Goal: Check status: Check status

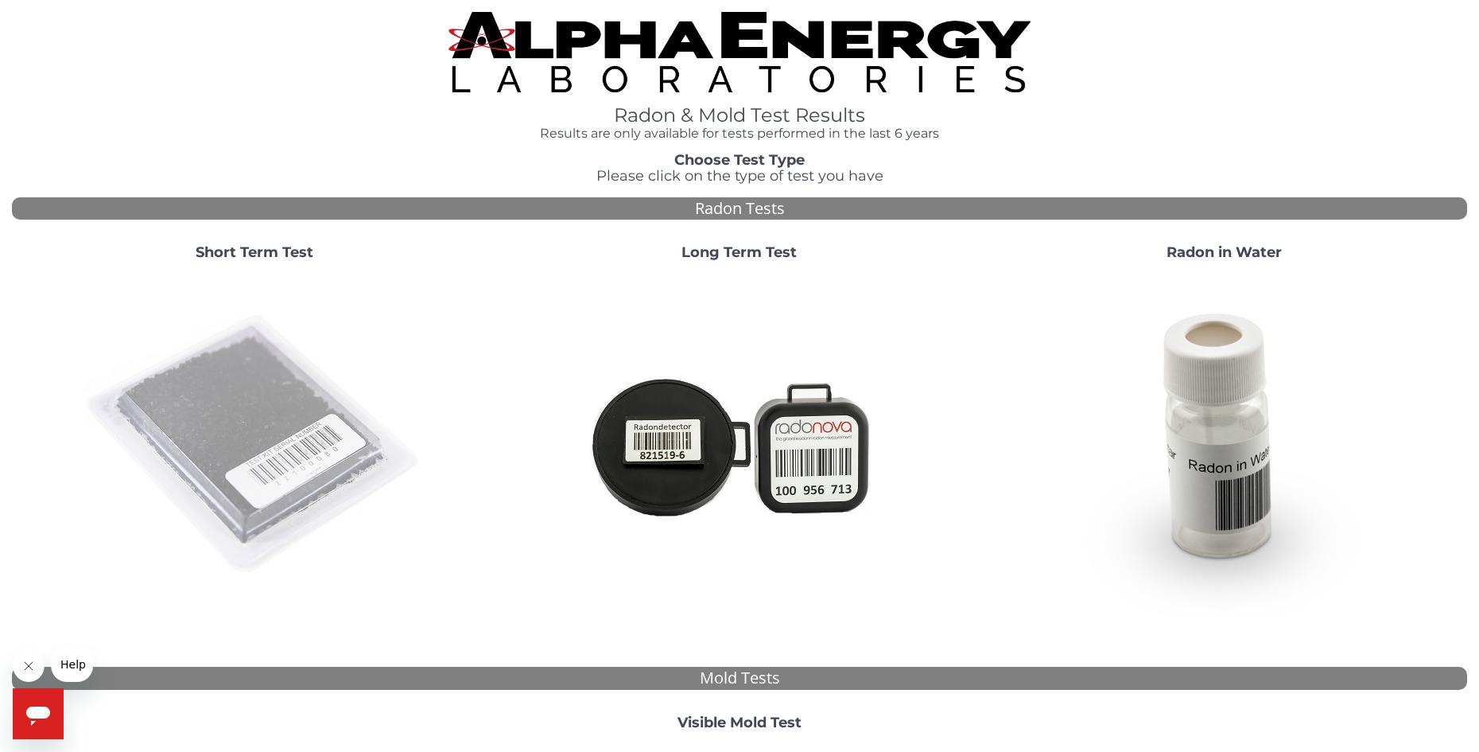
click at [263, 375] on img at bounding box center [255, 445] width 342 height 342
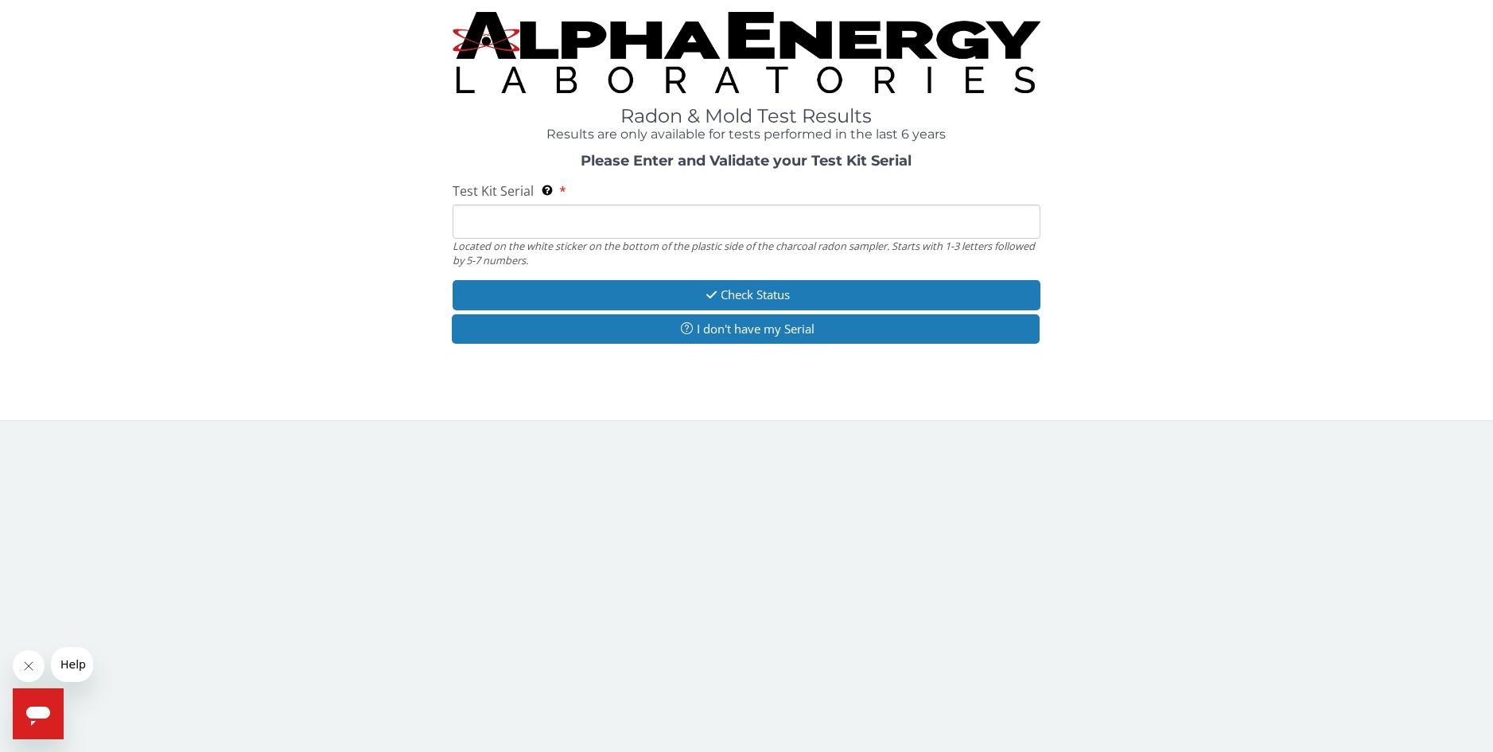
click at [477, 233] on input "Test Kit Serial Located on the white sticker on the bottom of the plastic side …" at bounding box center [747, 221] width 588 height 34
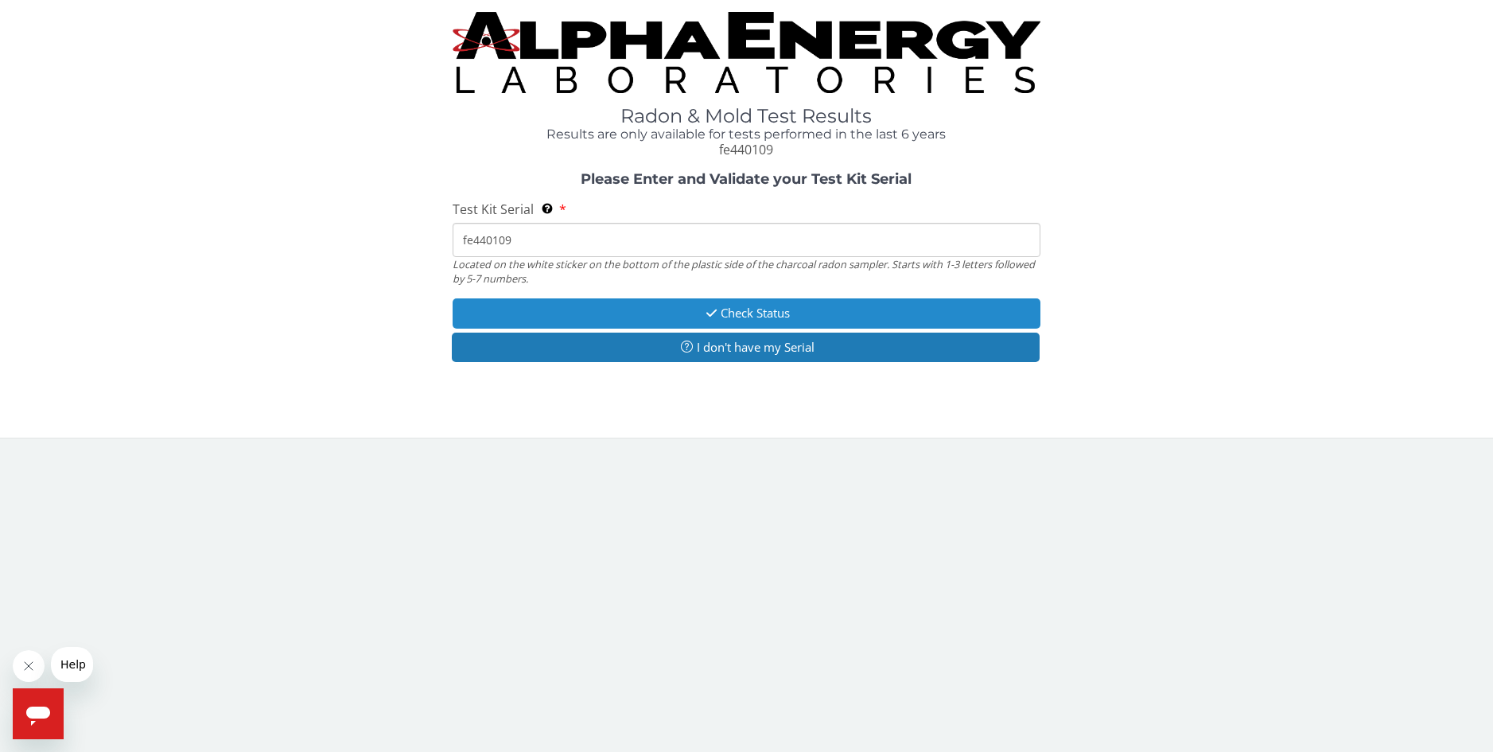
type input "fe440109"
click at [748, 313] on button "Check Status" at bounding box center [747, 312] width 588 height 29
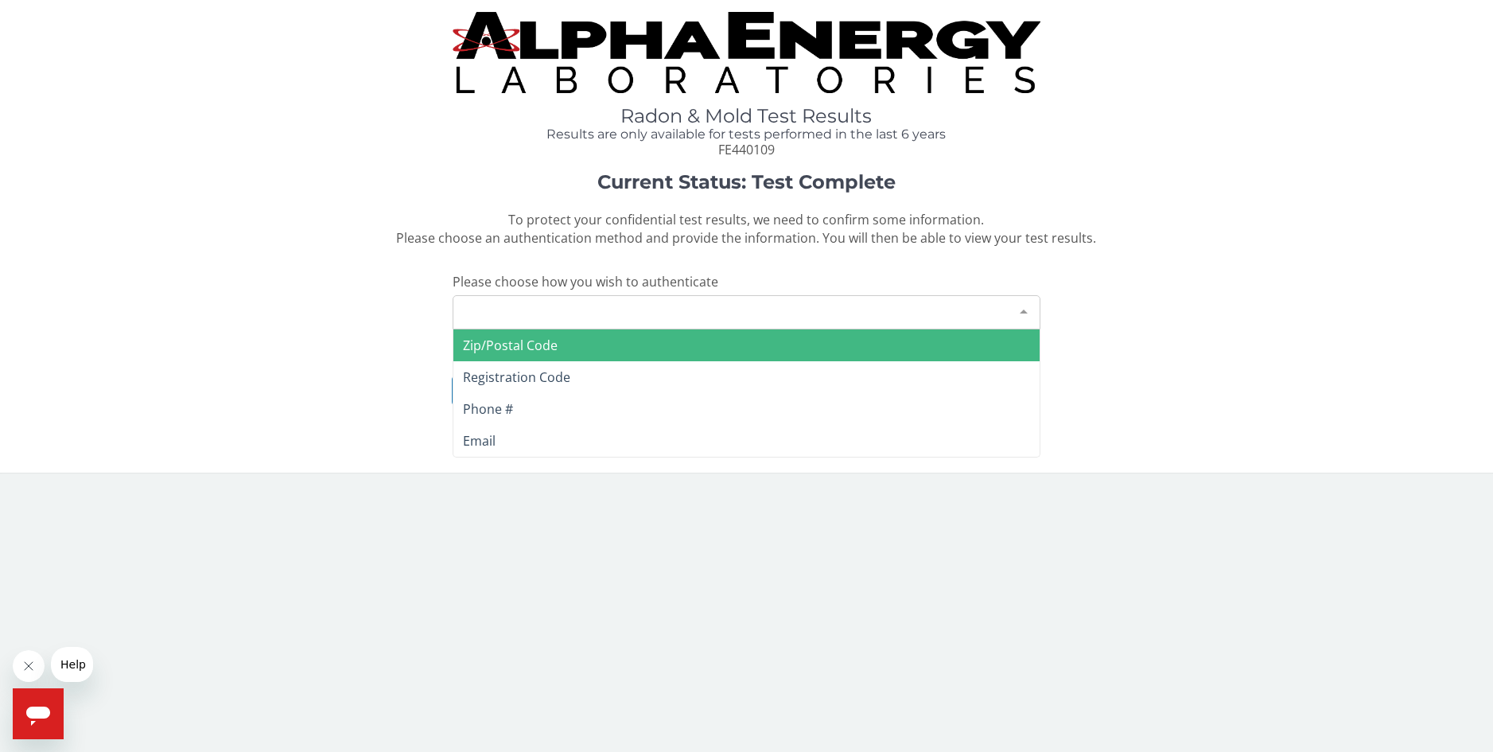
click at [916, 325] on div "Please make a selection" at bounding box center [747, 312] width 588 height 34
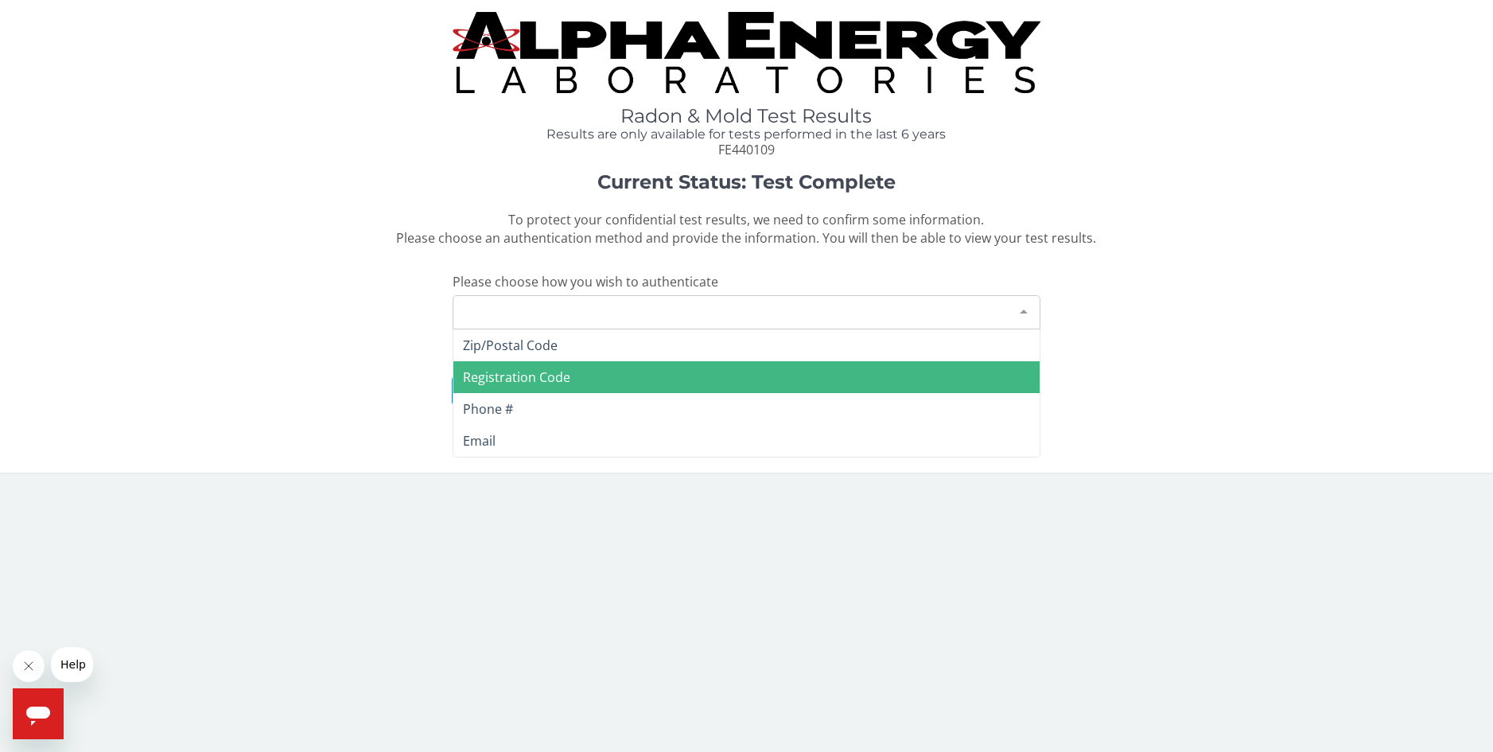
click at [586, 378] on span "Registration Code" at bounding box center [746, 377] width 586 height 32
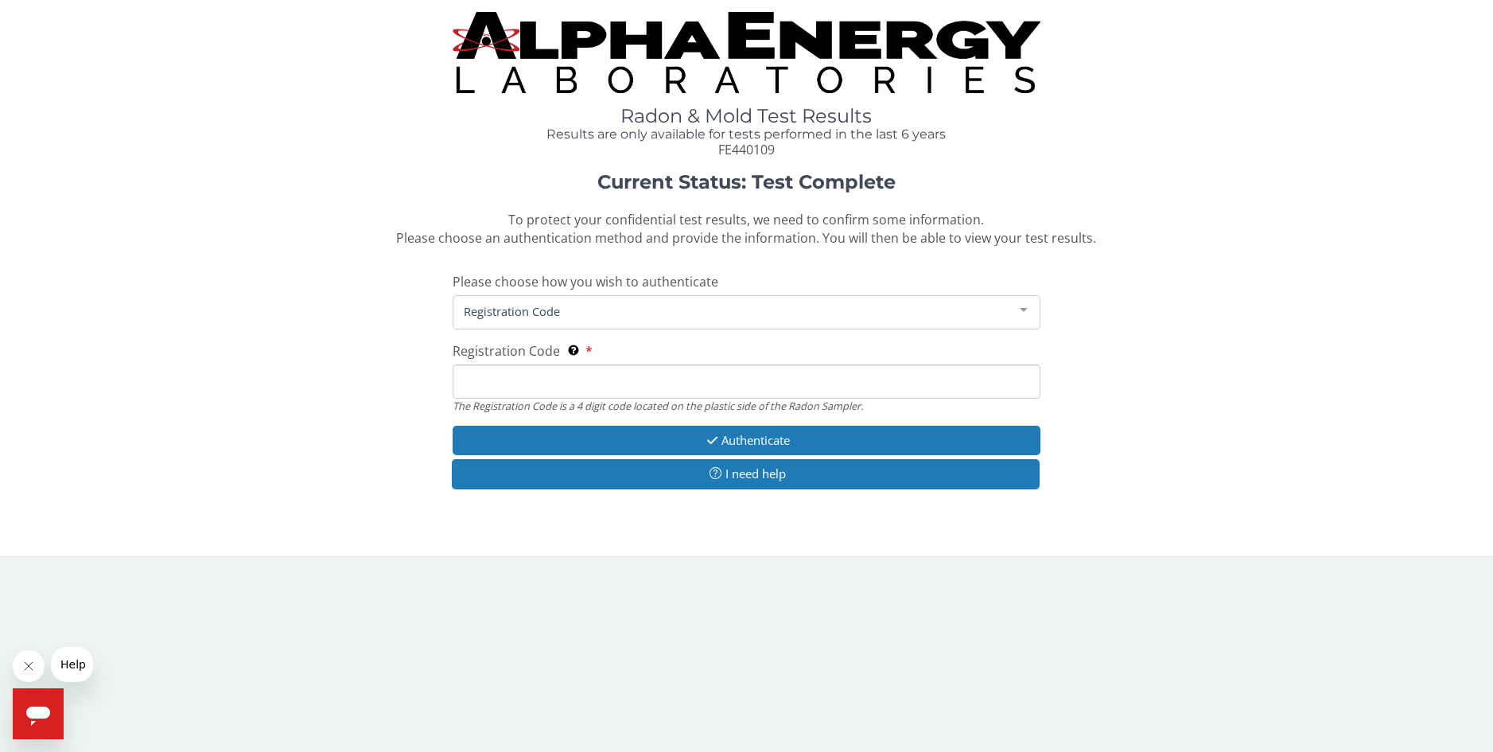
click at [586, 372] on input "Registration Code The Registration Code is a 4 digit code located on the plasti…" at bounding box center [747, 381] width 588 height 34
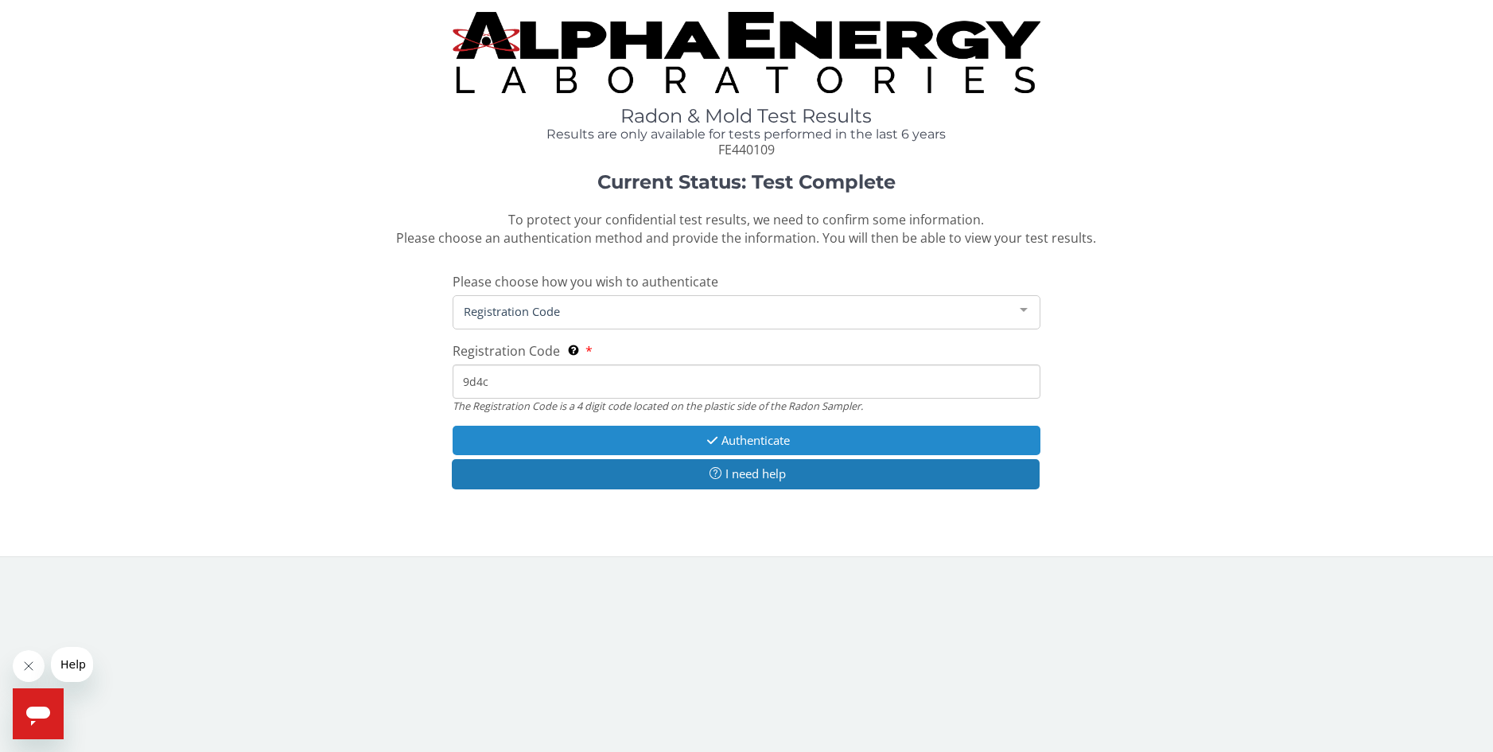
type input "9d4c"
click at [748, 442] on button "Authenticate" at bounding box center [747, 440] width 588 height 29
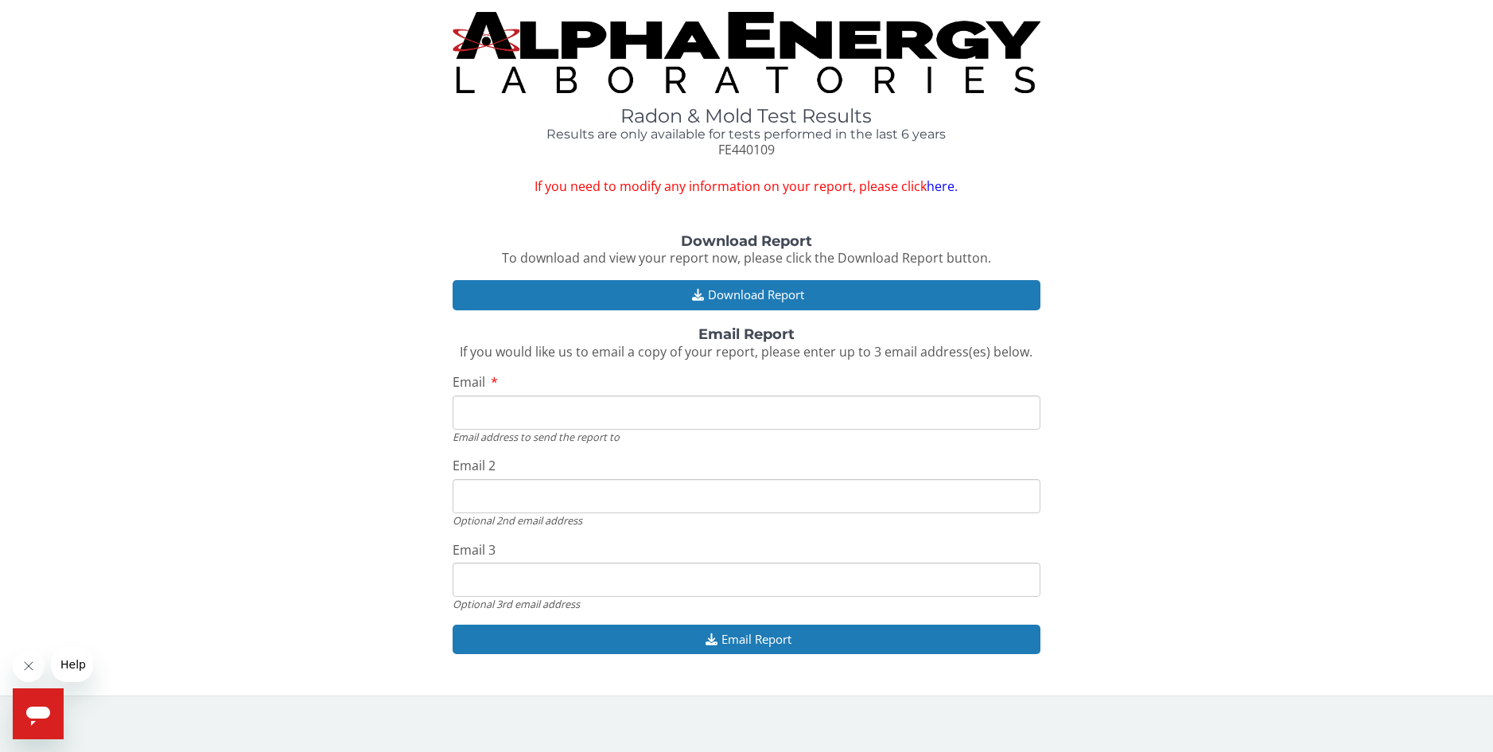
click at [759, 416] on input "Email" at bounding box center [747, 412] width 588 height 34
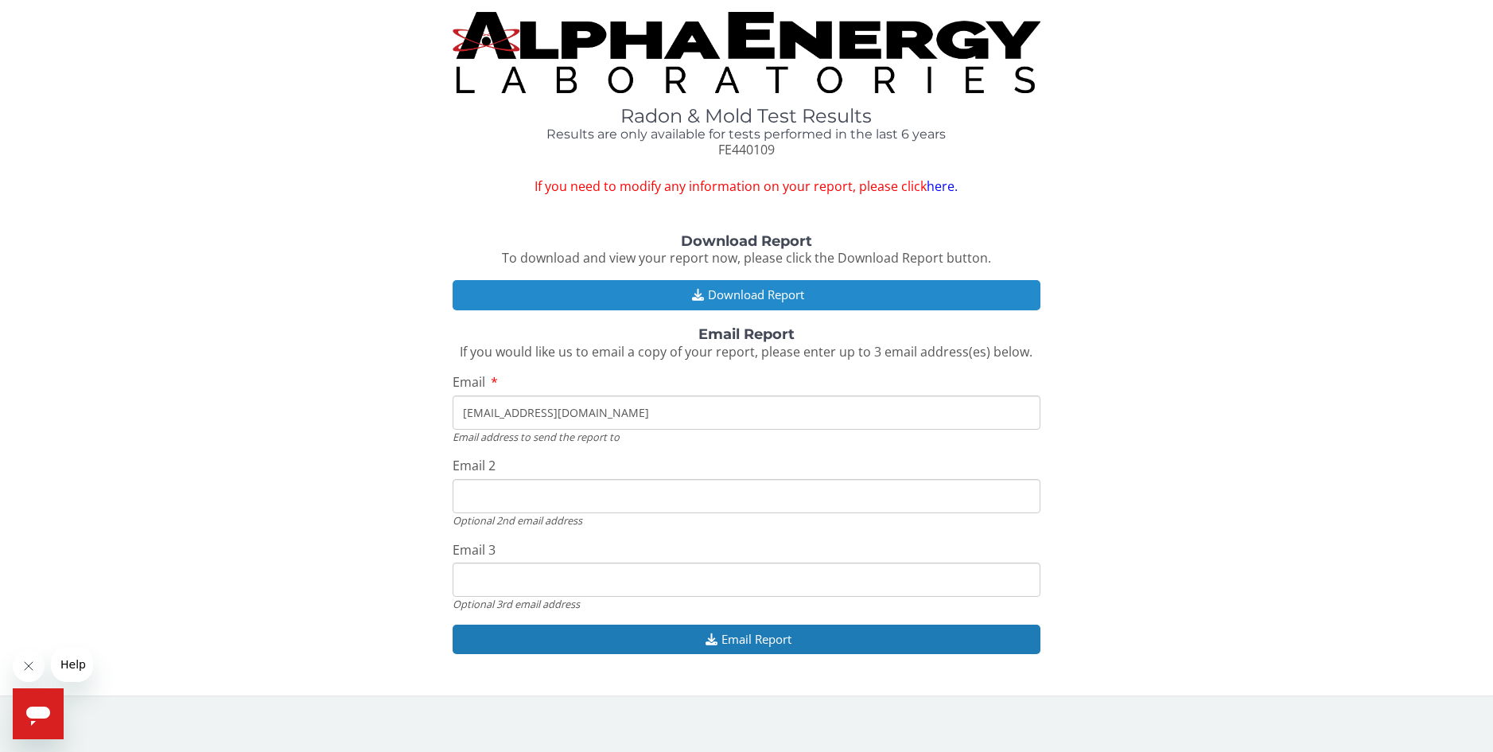
type input "[EMAIL_ADDRESS][DOMAIN_NAME]"
click at [800, 290] on button "Download Report" at bounding box center [747, 294] width 588 height 29
